Goal: Contribute content

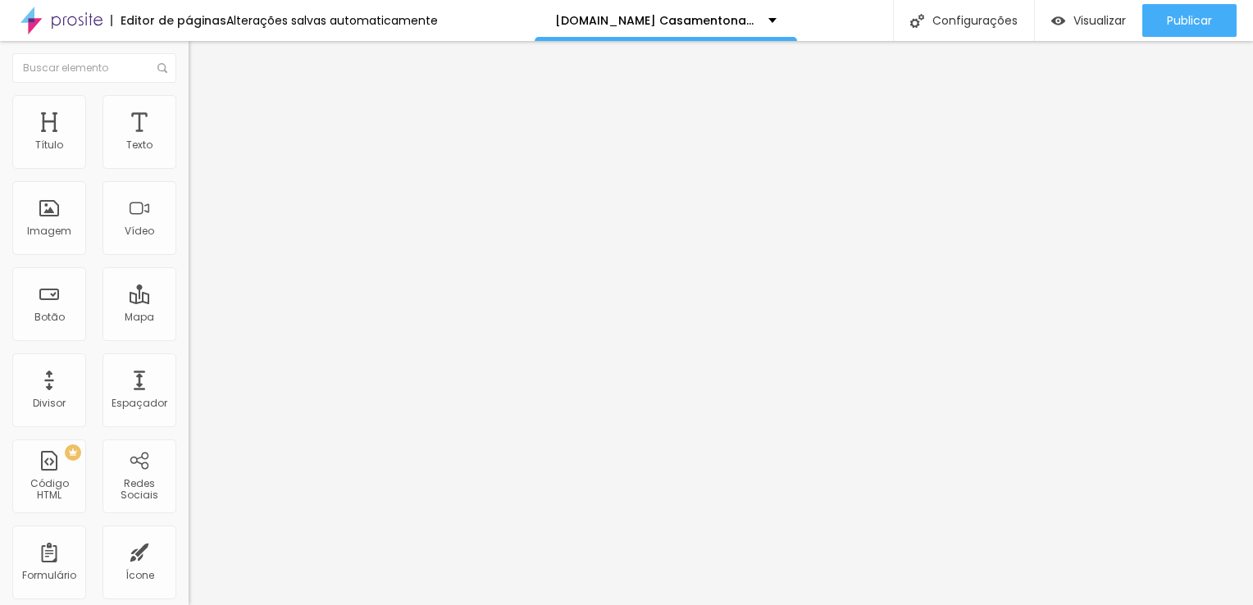
paste input "[URL][DOMAIN_NAME]"
type input "[URL][DOMAIN_NAME]"
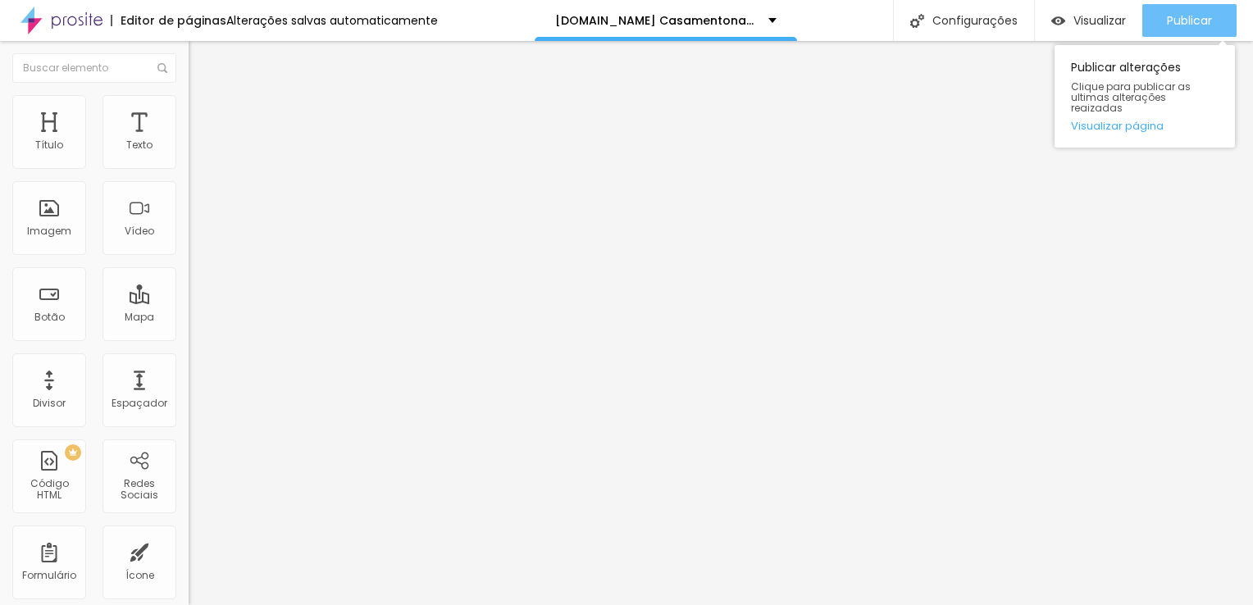
click at [1194, 21] on span "Publicar" at bounding box center [1189, 20] width 45 height 13
click at [1184, 28] on div "Publicar" at bounding box center [1189, 20] width 45 height 33
click at [1187, 30] on div "Publicar" at bounding box center [1189, 20] width 45 height 33
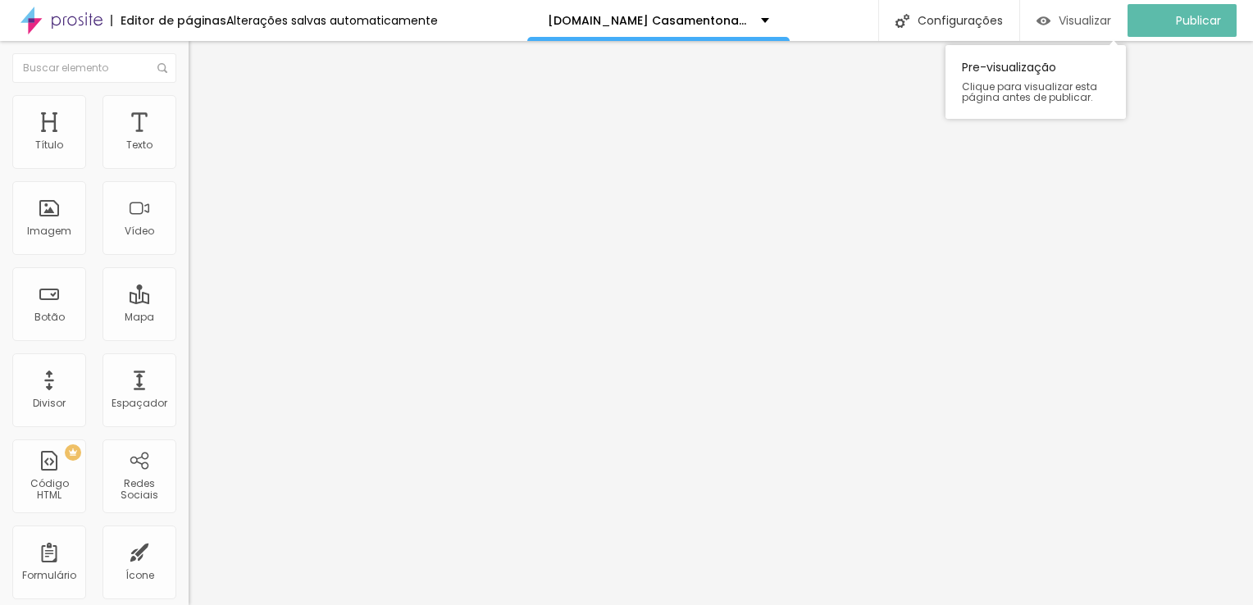
click at [1092, 20] on span "Visualizar" at bounding box center [1084, 20] width 52 height 13
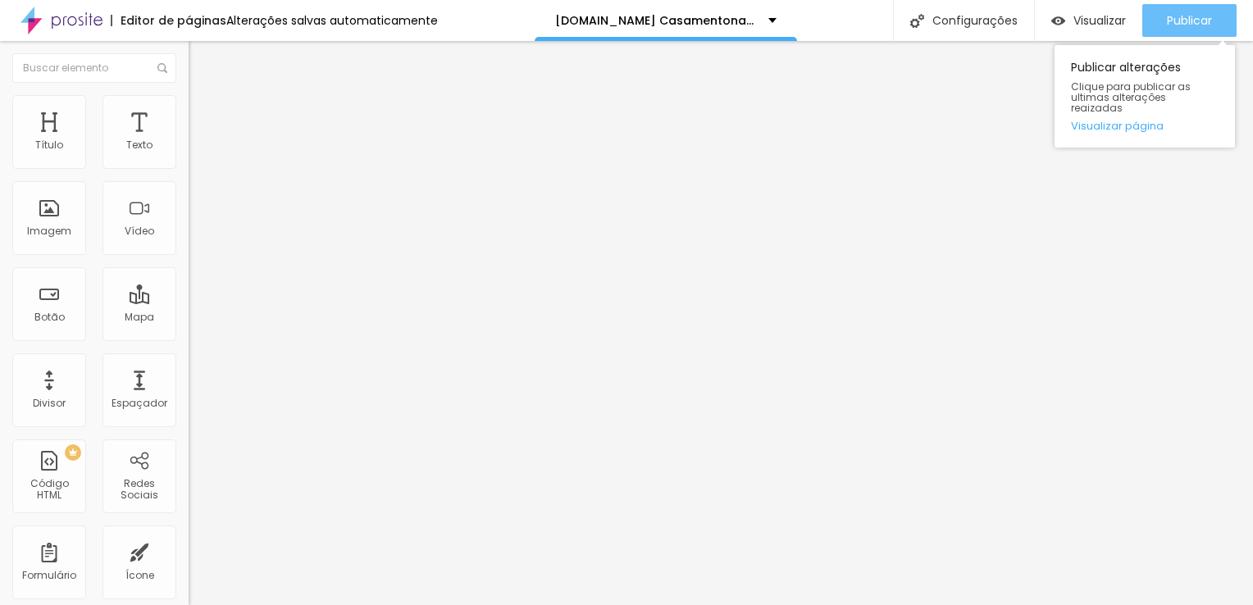
click at [1190, 18] on span "Publicar" at bounding box center [1189, 20] width 45 height 13
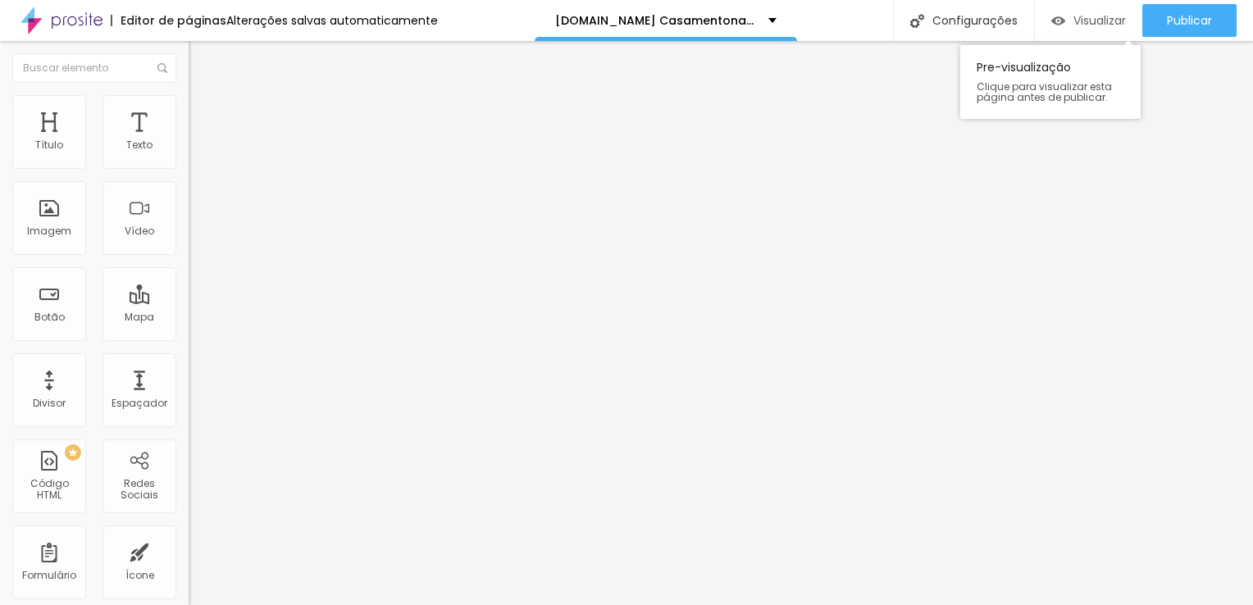
click at [1112, 23] on span "Visualizar" at bounding box center [1099, 20] width 52 height 13
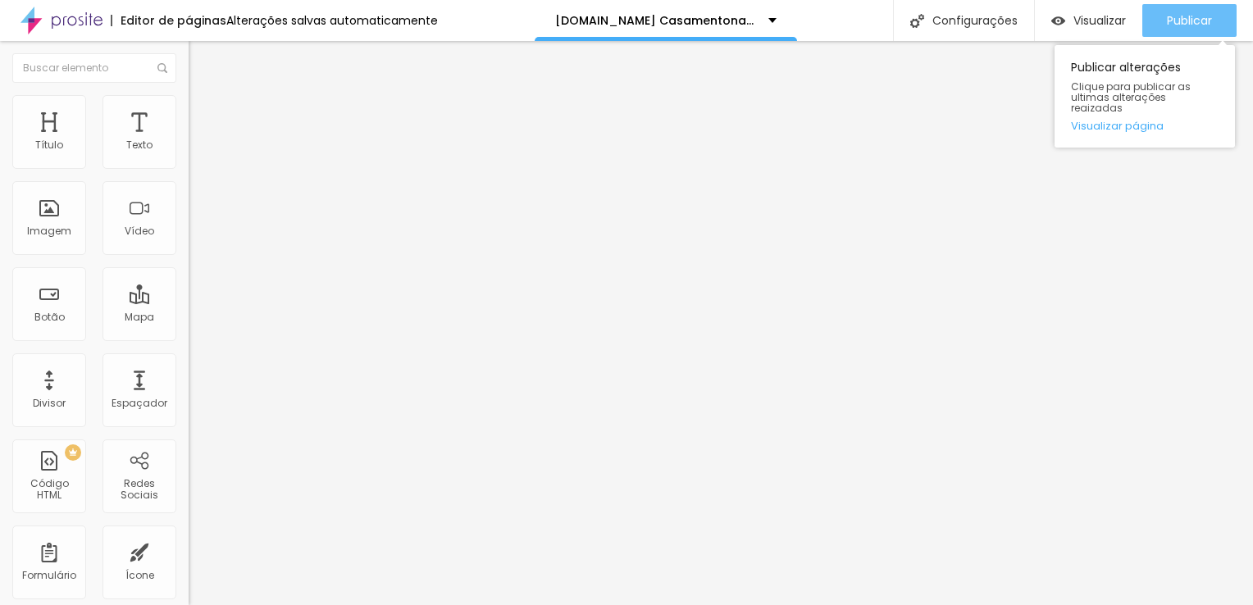
click at [1190, 25] on span "Publicar" at bounding box center [1189, 20] width 45 height 13
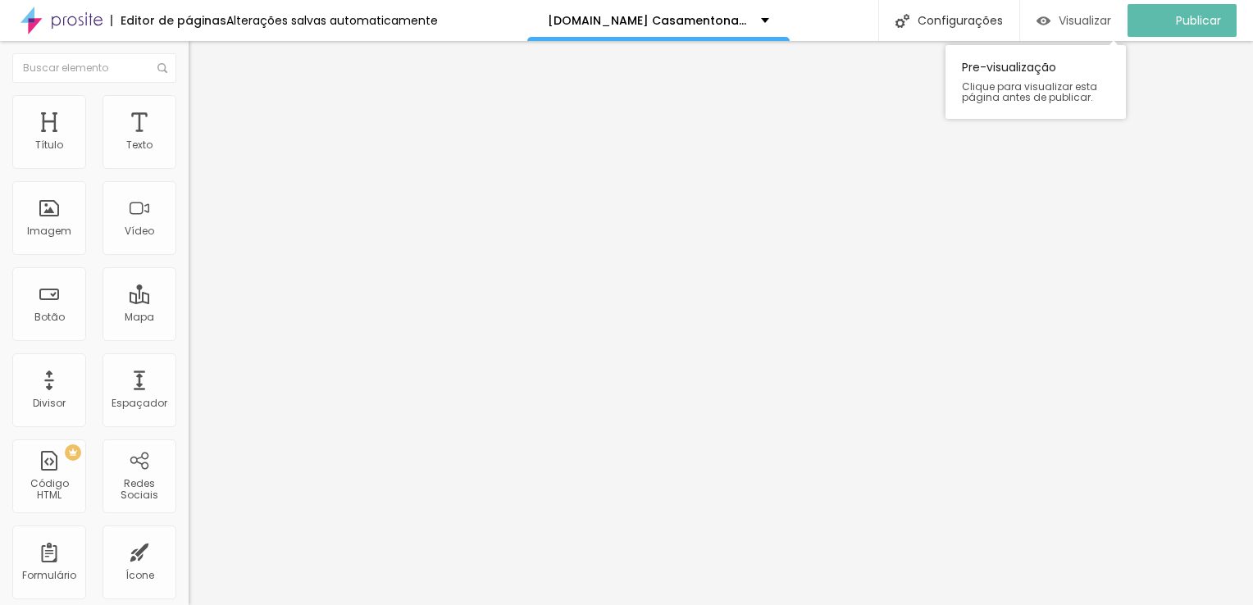
click at [1090, 20] on span "Visualizar" at bounding box center [1084, 20] width 52 height 13
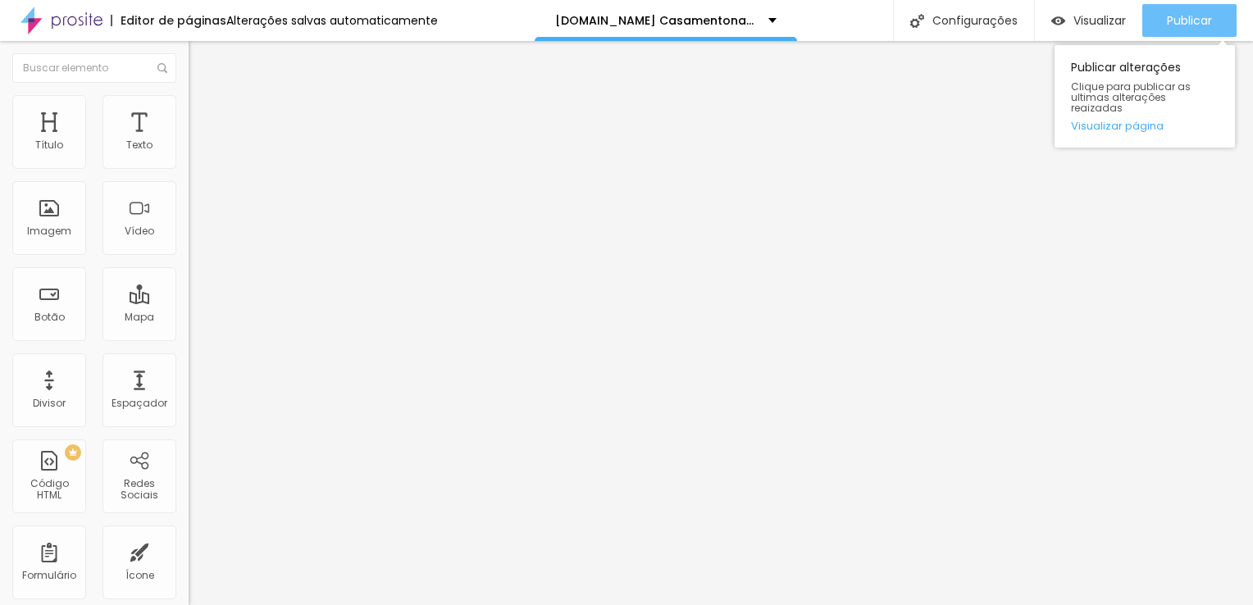
click at [1195, 25] on span "Publicar" at bounding box center [1189, 20] width 45 height 13
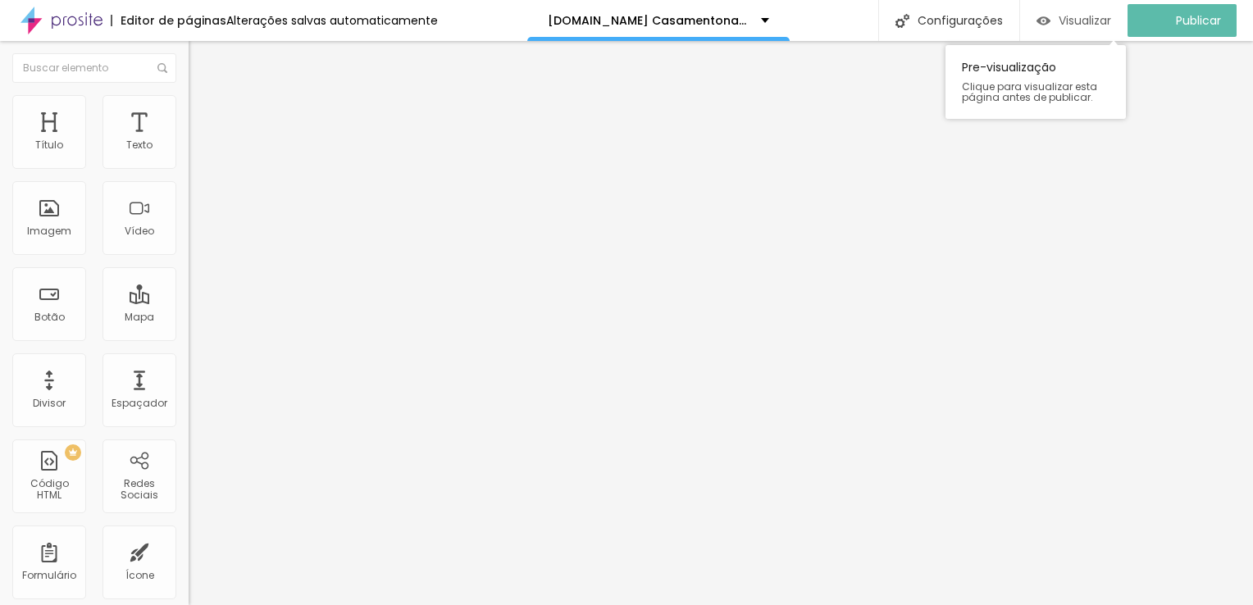
click at [1087, 25] on span "Visualizar" at bounding box center [1084, 20] width 52 height 13
